Goal: Task Accomplishment & Management: Manage account settings

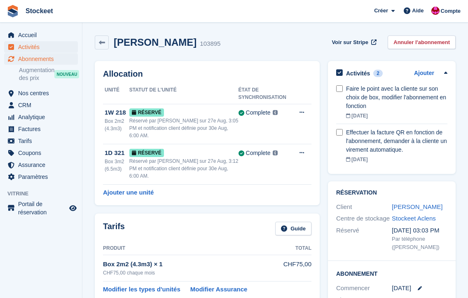
click at [40, 49] on span "Activités" at bounding box center [42, 47] width 49 height 12
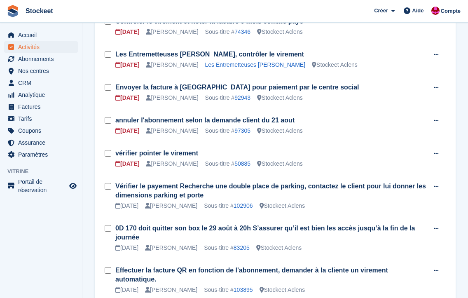
scroll to position [471, 0]
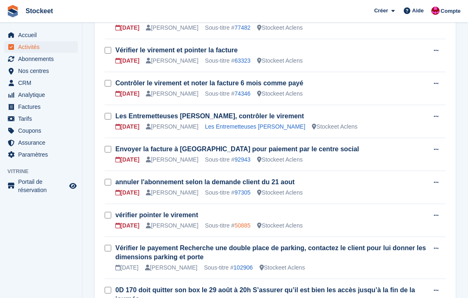
click at [248, 222] on link "50885" at bounding box center [243, 225] width 16 height 7
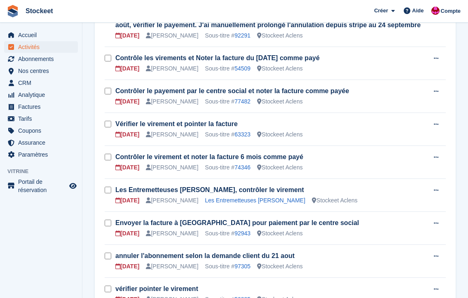
scroll to position [461, 0]
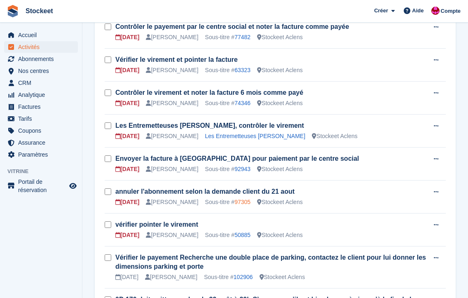
click at [251, 199] on link "97305" at bounding box center [243, 202] width 16 height 7
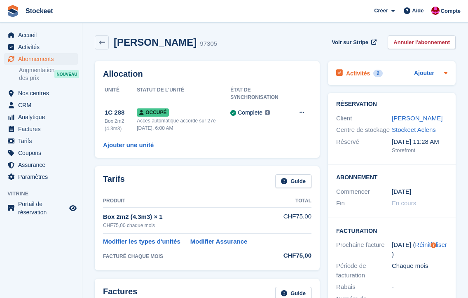
click at [358, 75] on h2 "Activités" at bounding box center [358, 73] width 24 height 7
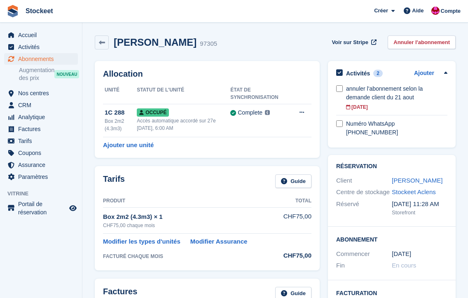
click at [226, 159] on div "Allocation Unité Statut de l'unité État de synchronisation 1C 288 Box 2m2 (4.3m…" at bounding box center [207, 109] width 233 height 105
click at [430, 44] on link "Annuler l'abonnement" at bounding box center [422, 42] width 68 height 14
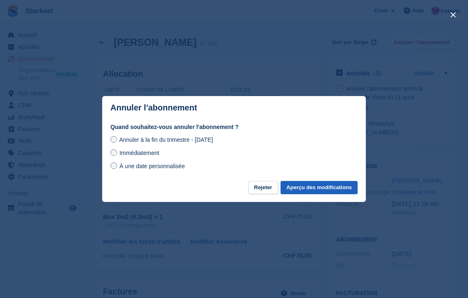
click at [318, 189] on button "Aperçu des modifications" at bounding box center [319, 188] width 77 height 14
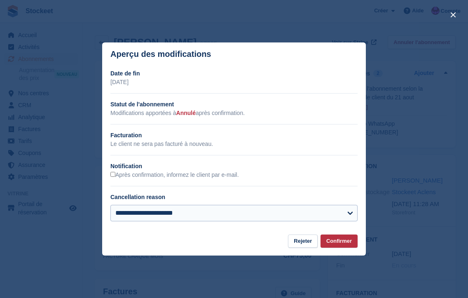
select select "**********"
click at [352, 244] on button "Confirmer" at bounding box center [339, 242] width 37 height 14
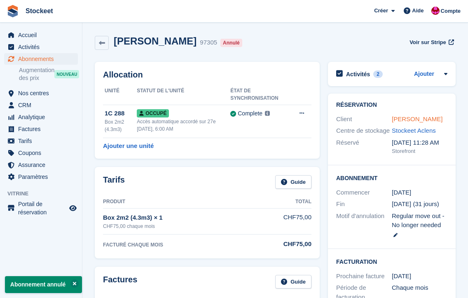
click at [414, 121] on link "[PERSON_NAME]" at bounding box center [417, 118] width 51 height 7
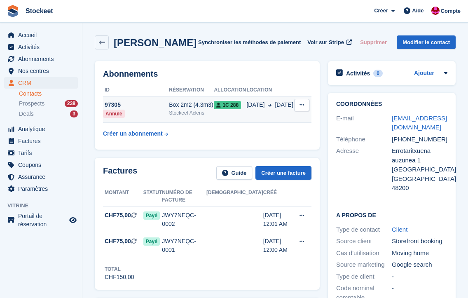
click at [138, 109] on div "97305" at bounding box center [136, 105] width 66 height 9
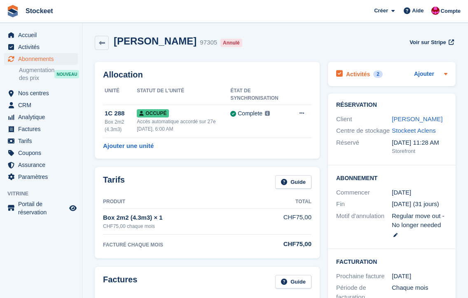
click at [369, 70] on h2 "Activités" at bounding box center [358, 73] width 24 height 7
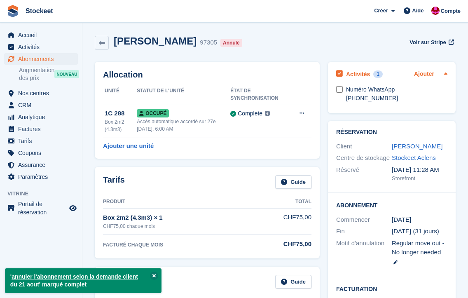
click at [425, 77] on link "Ajouter" at bounding box center [424, 74] width 20 height 9
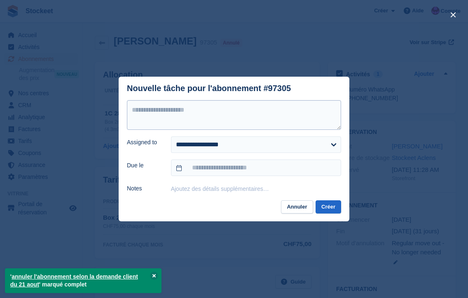
click at [187, 114] on textarea at bounding box center [234, 115] width 214 height 30
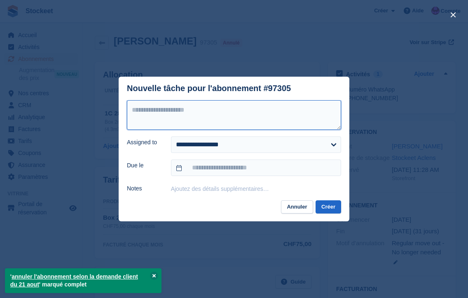
click at [187, 114] on textarea at bounding box center [234, 115] width 214 height 30
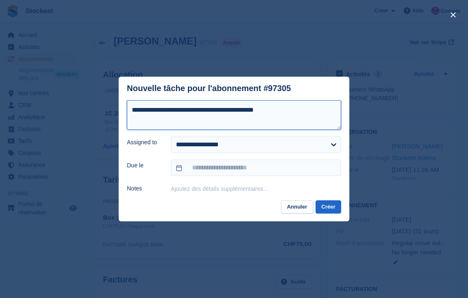
click at [214, 110] on textarea "**********" at bounding box center [234, 115] width 214 height 30
type textarea "**********"
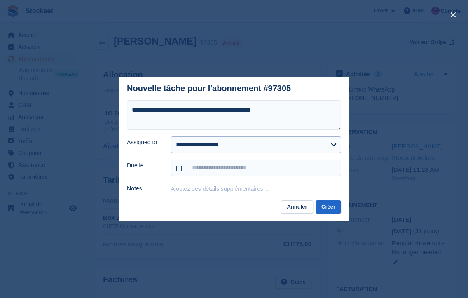
select select "****"
click at [249, 169] on input "text" at bounding box center [256, 167] width 170 height 16
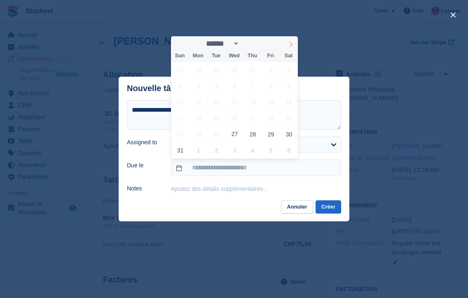
click at [291, 42] on icon at bounding box center [291, 45] width 6 height 6
select select "*"
click at [286, 119] on span "27" at bounding box center [289, 118] width 16 height 16
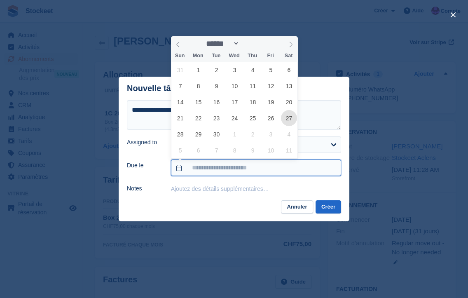
type input "**********"
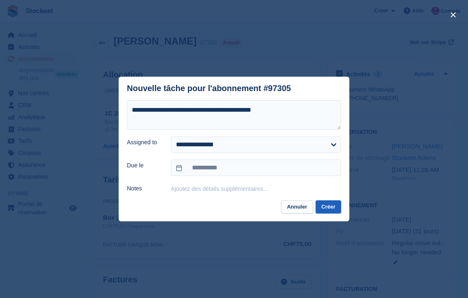
click at [332, 205] on button "Créer" at bounding box center [329, 207] width 26 height 14
